Goal: Task Accomplishment & Management: Use online tool/utility

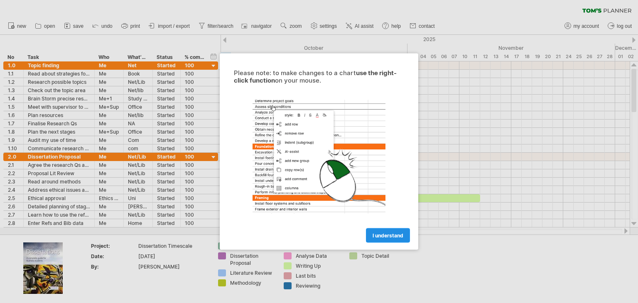
click at [400, 230] on link "I understand" at bounding box center [388, 236] width 44 height 15
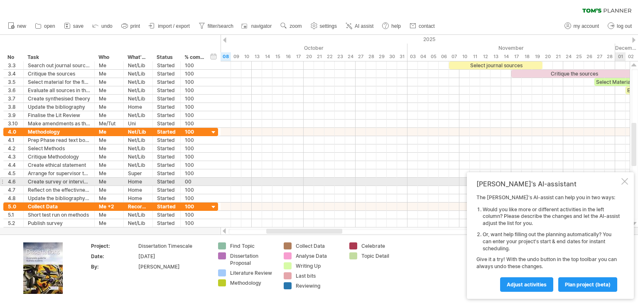
click at [626, 185] on div at bounding box center [625, 181] width 7 height 7
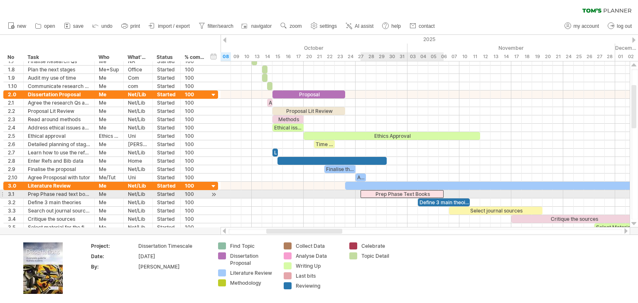
click at [385, 192] on div "Prep Phase Text Books" at bounding box center [402, 194] width 83 height 8
drag, startPoint x: 443, startPoint y: 194, endPoint x: 480, endPoint y: 196, distance: 37.0
click at [480, 196] on span at bounding box center [480, 194] width 3 height 8
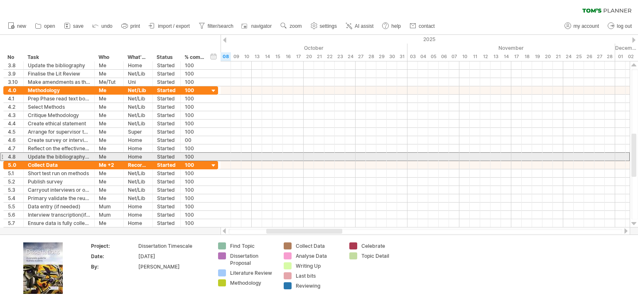
click at [2, 154] on div at bounding box center [1, 157] width 3 height 9
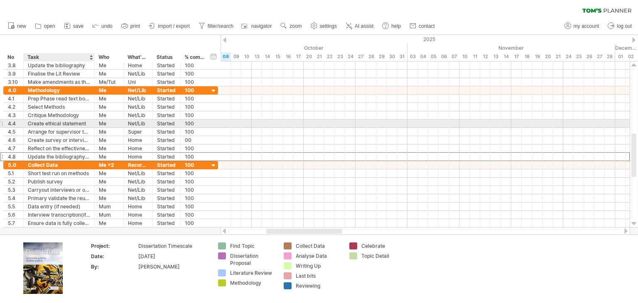
click at [57, 123] on div "Create ethical statement" at bounding box center [59, 124] width 62 height 8
type input "**********"
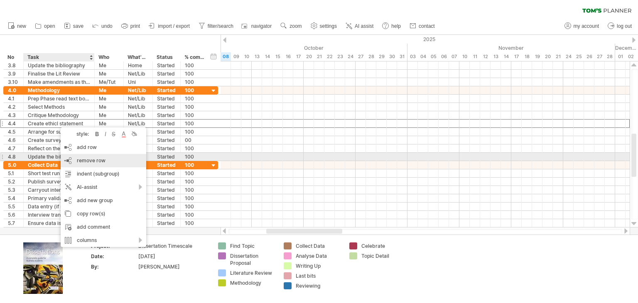
click at [98, 160] on span "remove row" at bounding box center [91, 161] width 29 height 6
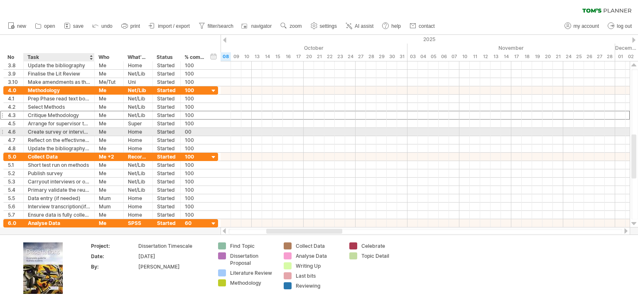
click at [65, 134] on div "Create survey or interview schedule" at bounding box center [59, 132] width 62 height 8
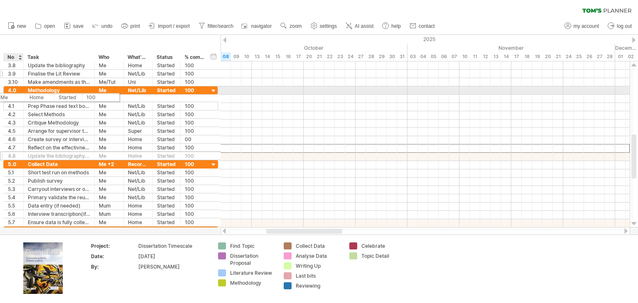
drag, startPoint x: 168, startPoint y: 148, endPoint x: 2, endPoint y: 69, distance: 184.2
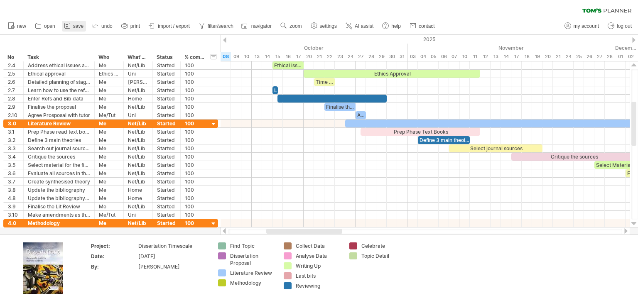
click at [77, 29] on link "save" at bounding box center [74, 26] width 24 height 11
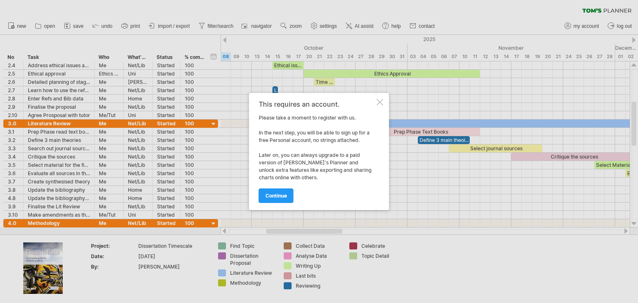
click at [382, 102] on div at bounding box center [380, 102] width 7 height 7
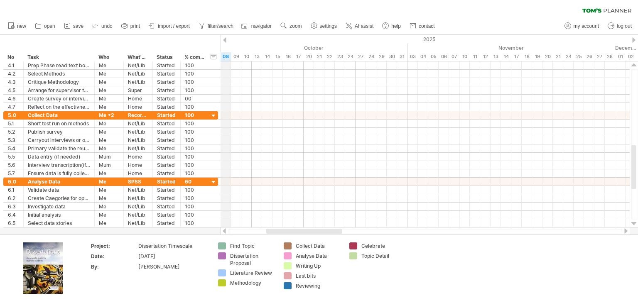
click at [228, 52] on div "October" at bounding box center [288, 48] width 239 height 9
click at [225, 55] on div "08" at bounding box center [226, 56] width 10 height 9
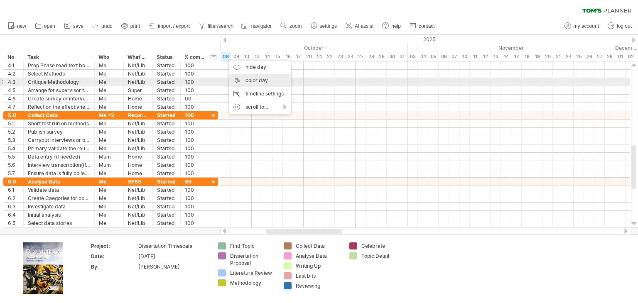
click at [256, 80] on div "color day" at bounding box center [260, 80] width 62 height 13
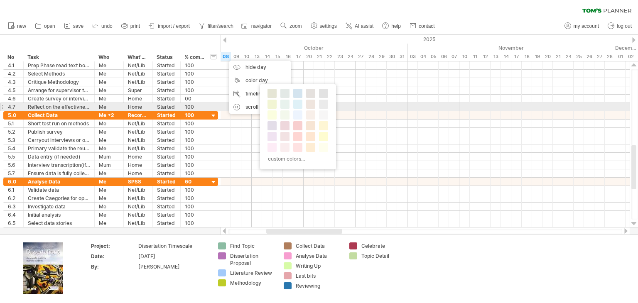
click at [293, 111] on div "custom colors..." at bounding box center [298, 126] width 76 height 85
click at [299, 111] on div at bounding box center [297, 115] width 9 height 9
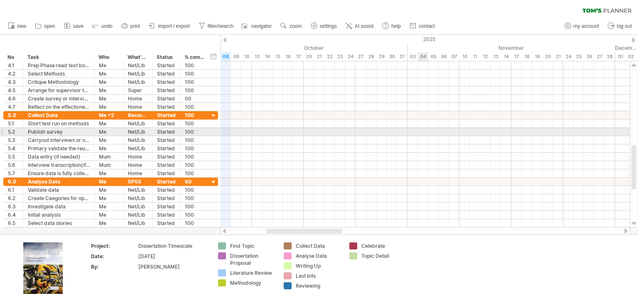
click at [423, 132] on div at bounding box center [425, 132] width 409 height 8
